Goal: Task Accomplishment & Management: Use online tool/utility

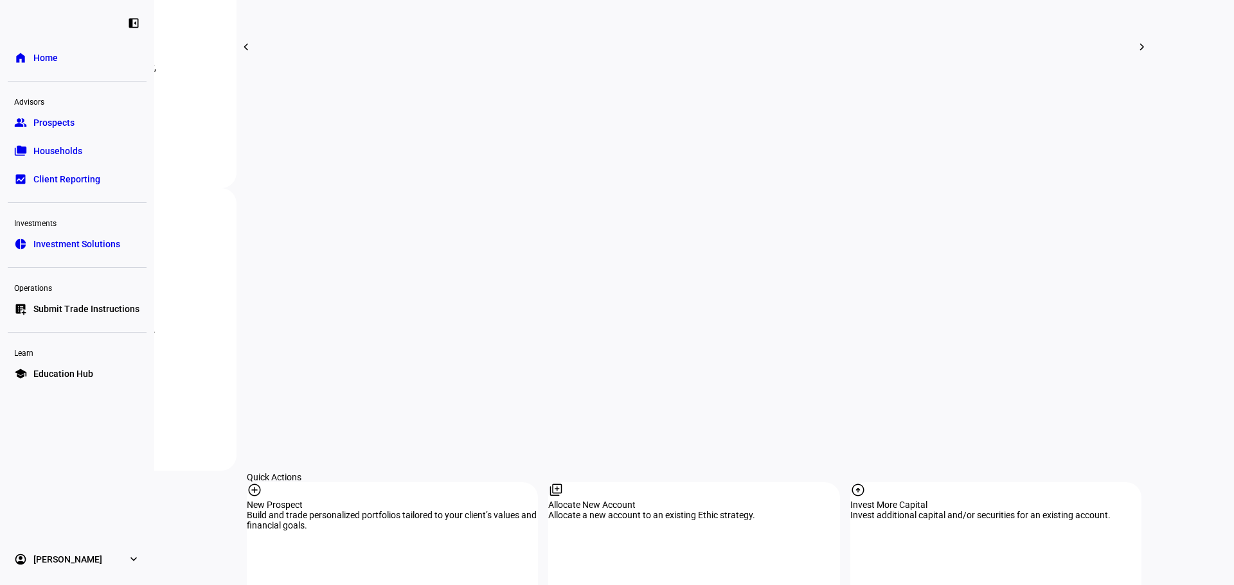
scroll to position [1200, 0]
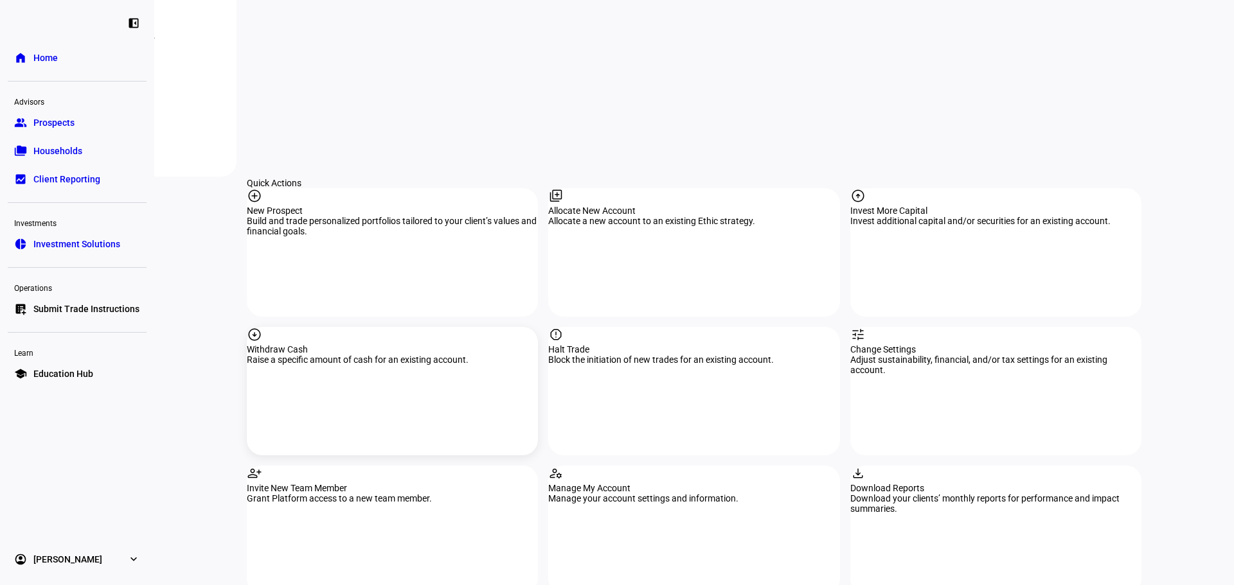
click at [360, 344] on div "Withdraw Cash" at bounding box center [392, 349] width 291 height 10
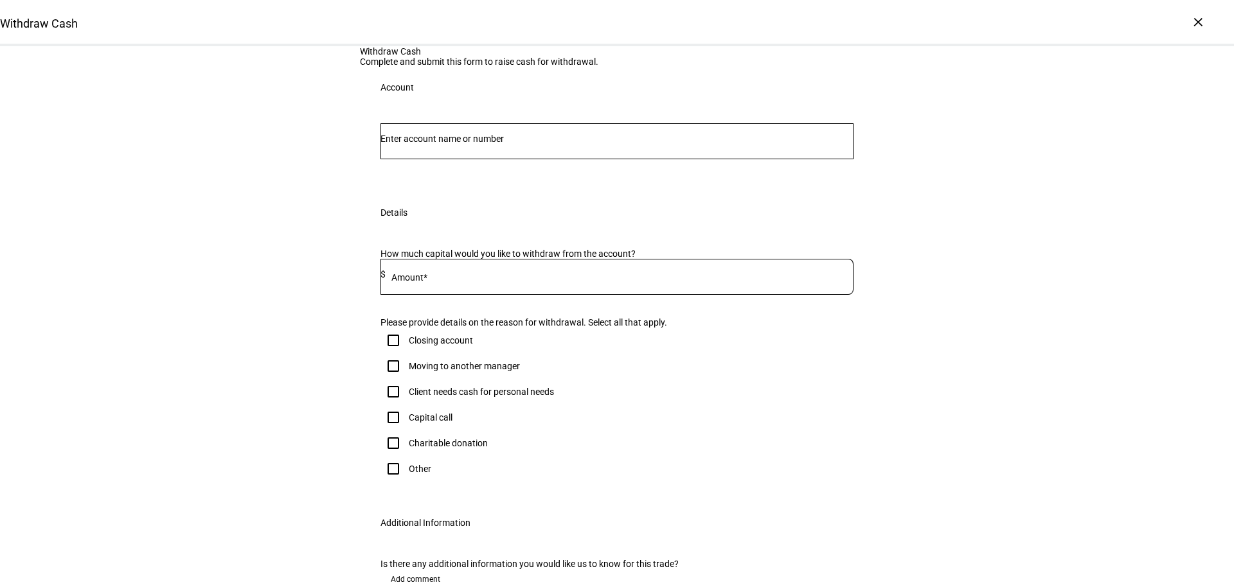
click at [528, 159] on div at bounding box center [616, 141] width 473 height 36
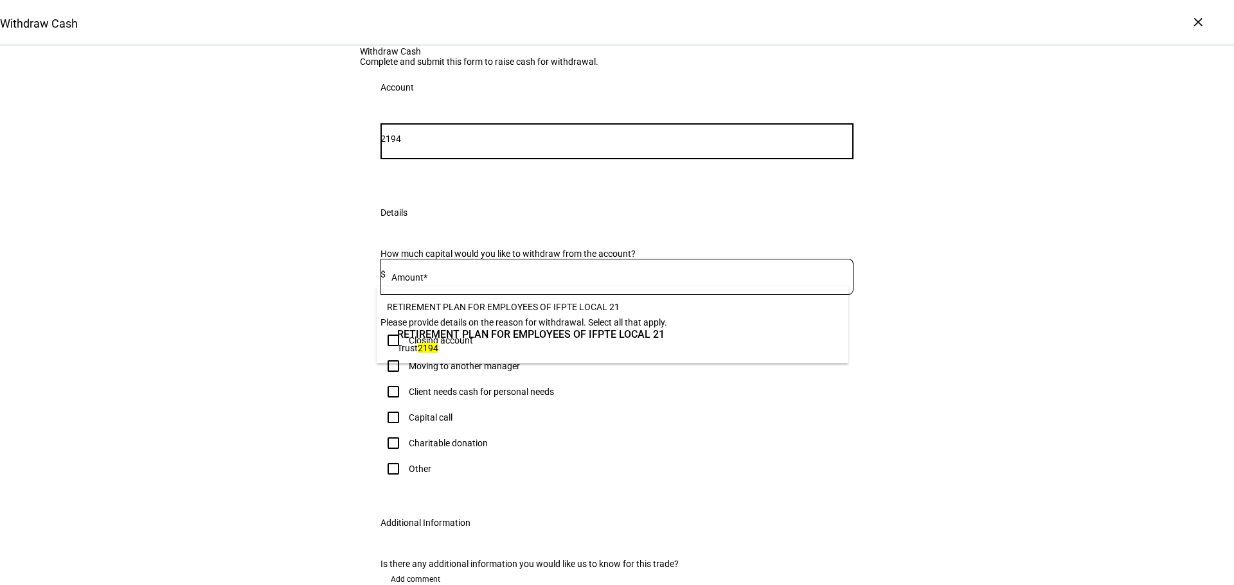
type input "2194"
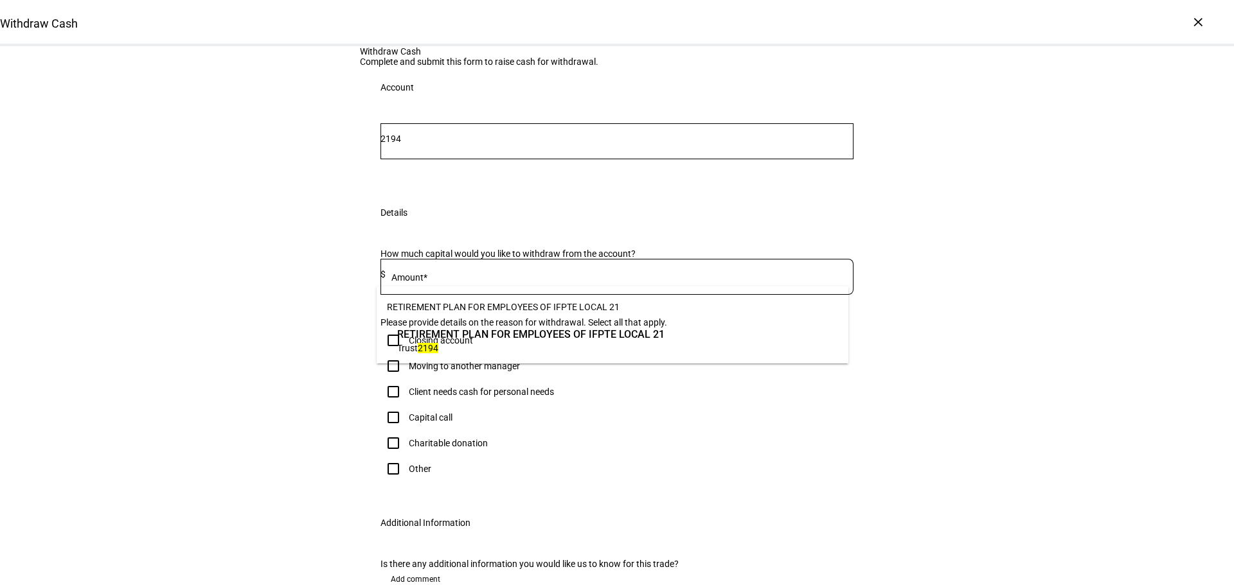
click at [401, 328] on span "RETIREMENT PLAN FOR EMPLOYEES OF IFPTE LOCAL 21" at bounding box center [530, 334] width 267 height 15
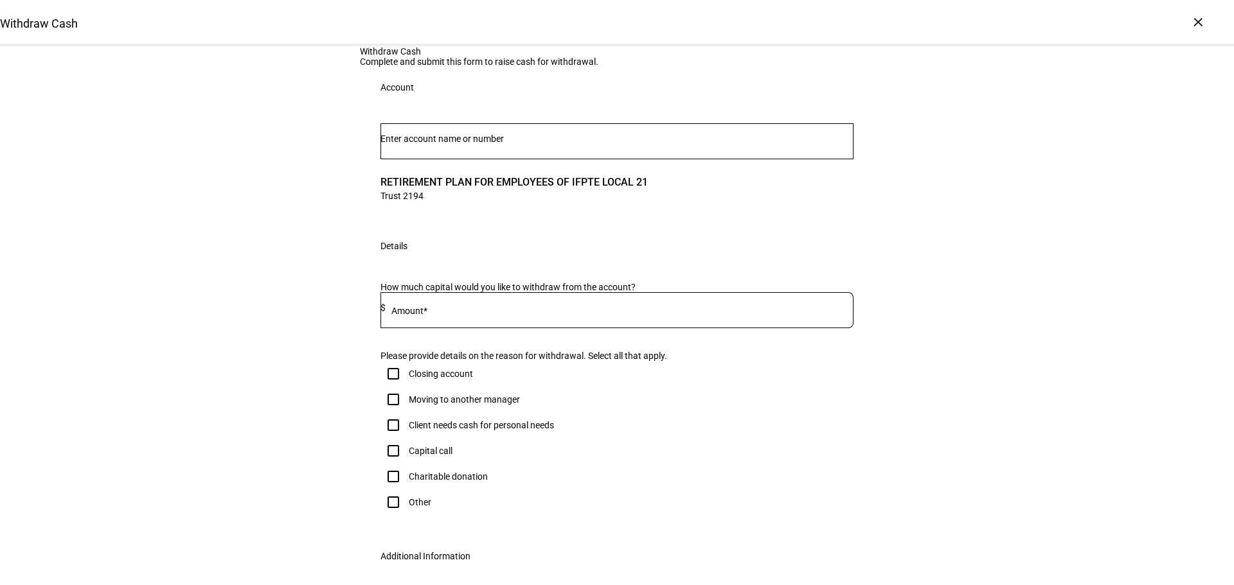
click at [431, 328] on div at bounding box center [620, 310] width 468 height 36
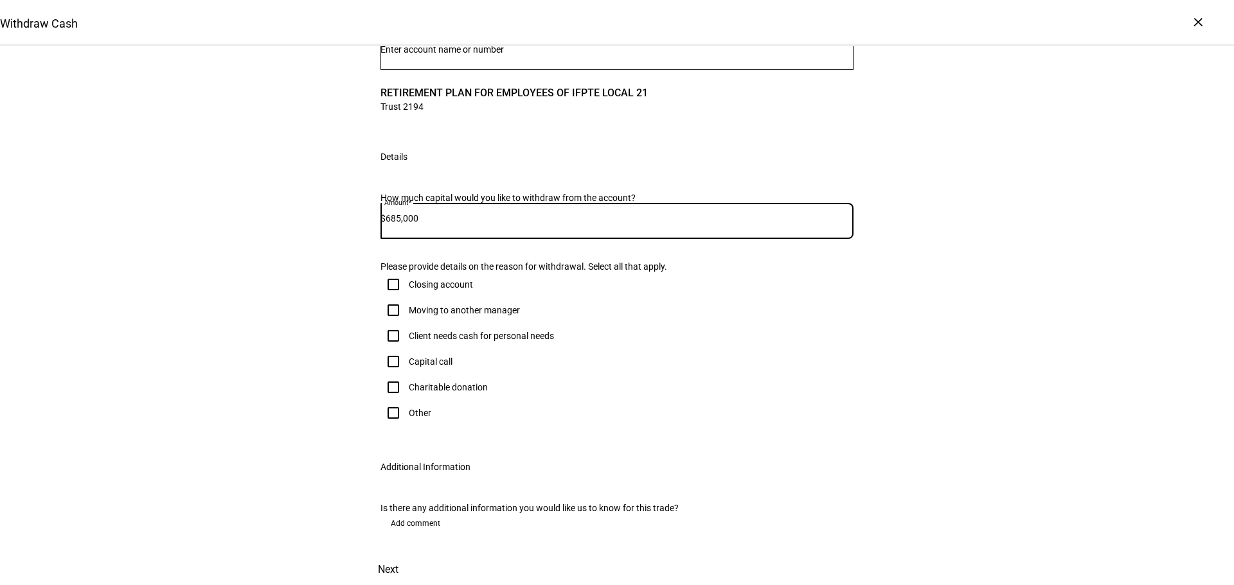
type input "685,000"
click at [388, 426] on input "Other" at bounding box center [393, 413] width 26 height 26
checkbox input "true"
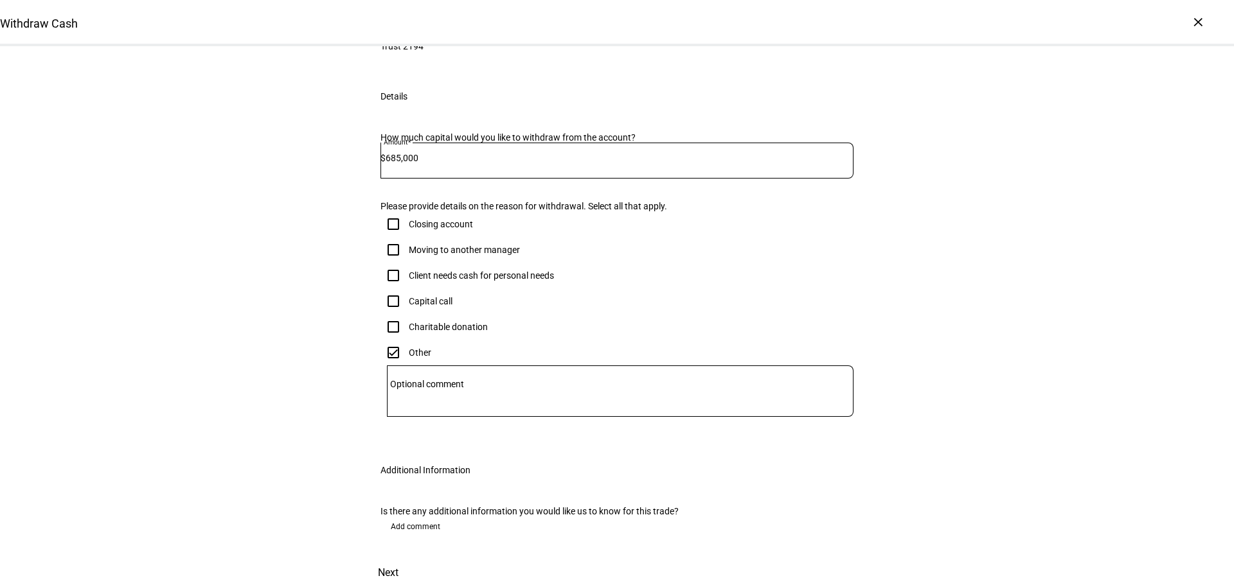
click at [447, 389] on mat-label "Optional comment" at bounding box center [427, 384] width 74 height 10
click at [447, 407] on textarea "Optional comment" at bounding box center [620, 391] width 467 height 31
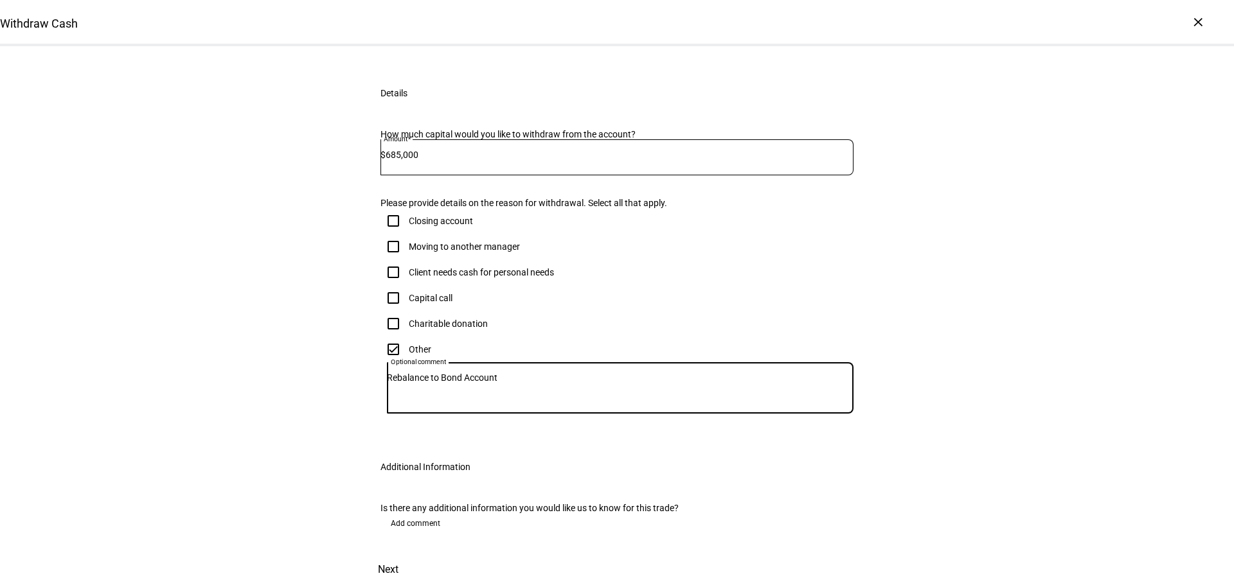
scroll to position [413, 0]
type textarea "Rebalance to Bond Account"
click at [398, 555] on span "Next" at bounding box center [388, 570] width 21 height 31
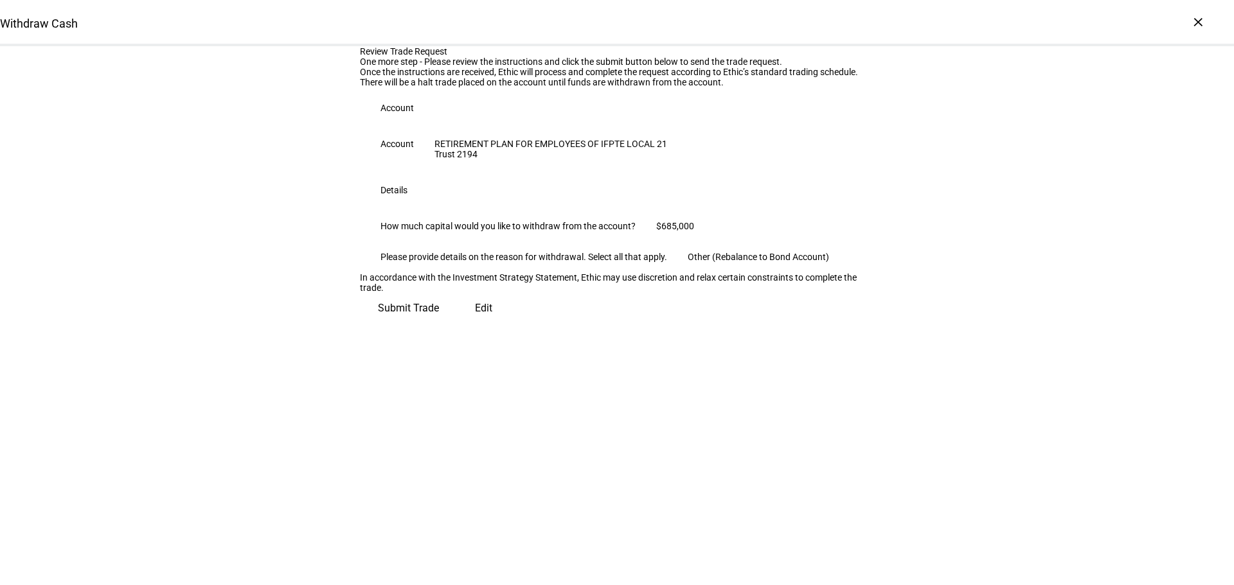
scroll to position [46, 0]
click at [439, 324] on span "Submit Trade" at bounding box center [408, 308] width 61 height 31
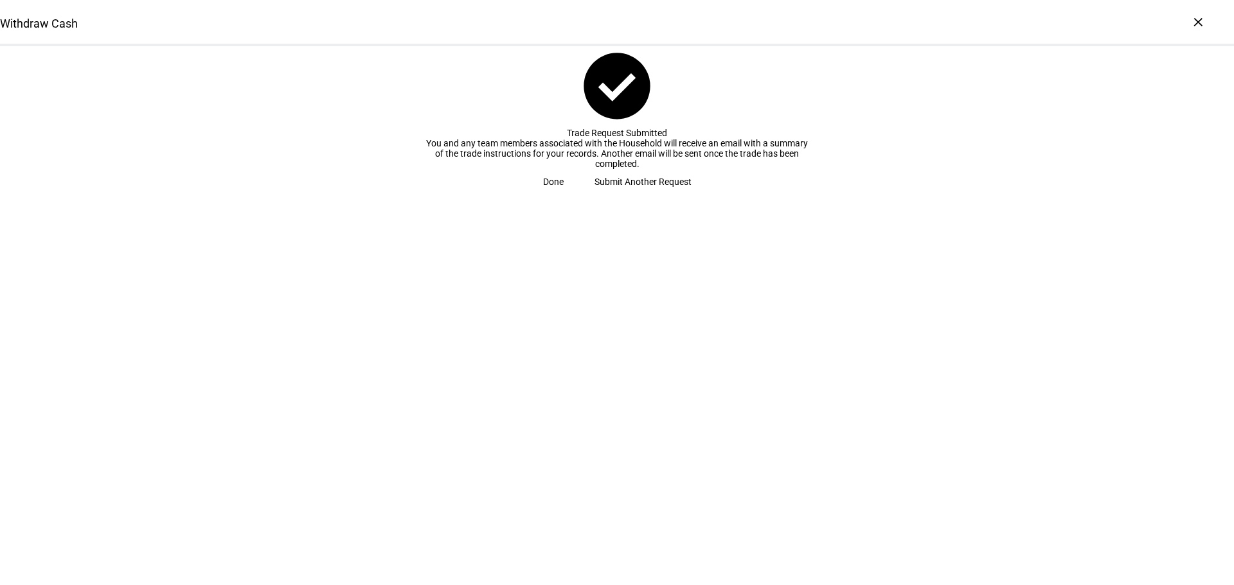
click at [579, 195] on span at bounding box center [553, 182] width 51 height 26
